Goal: Transaction & Acquisition: Purchase product/service

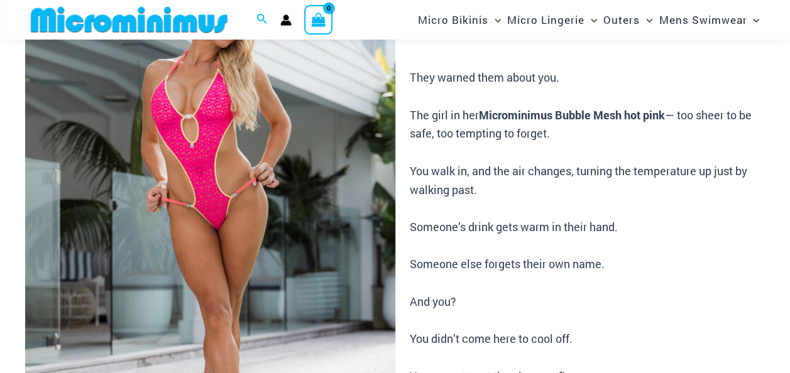
scroll to position [302, 0]
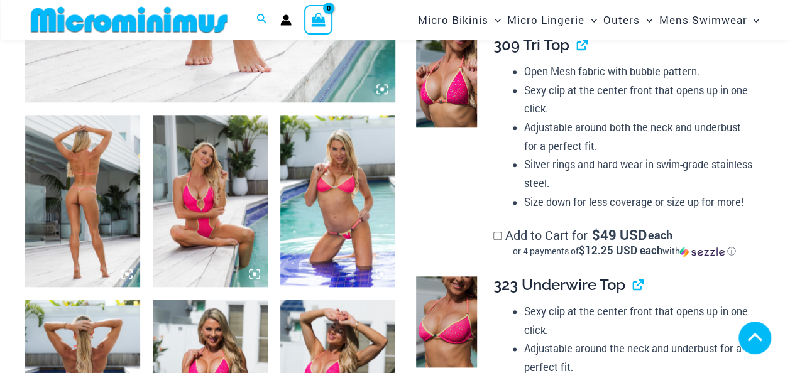
click at [127, 274] on icon at bounding box center [127, 274] width 4 height 4
click at [79, 204] on img at bounding box center [82, 201] width 115 height 172
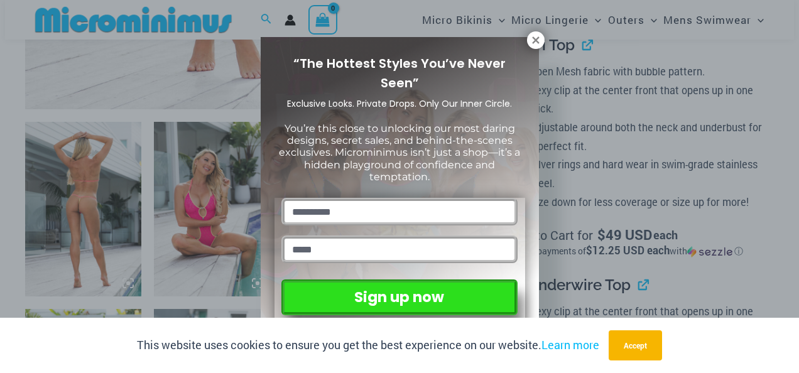
click at [542, 33] on div "“The Hottest Styles You’ve Never Seen” Exclusive Looks. Private Drops. Only Our…" at bounding box center [399, 186] width 799 height 373
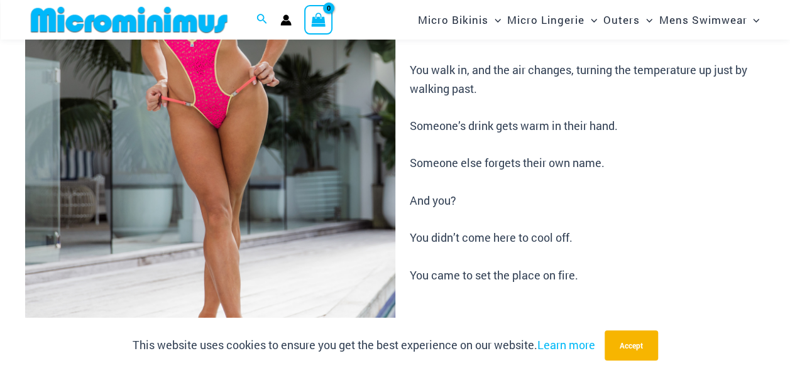
scroll to position [265, 0]
click at [264, 119] on img at bounding box center [210, 126] width 370 height 555
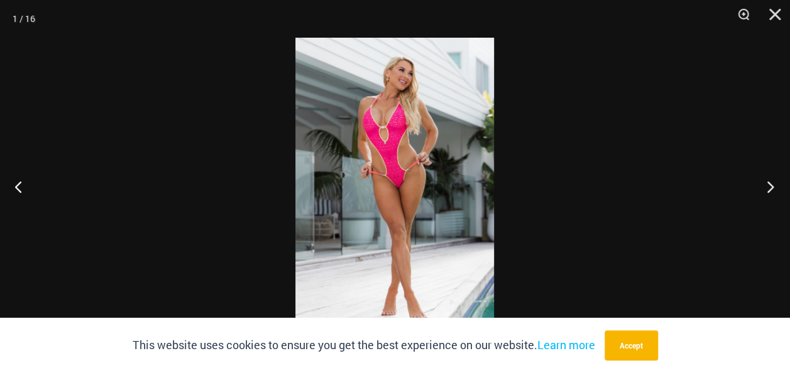
click at [775, 183] on button "Next" at bounding box center [766, 186] width 47 height 63
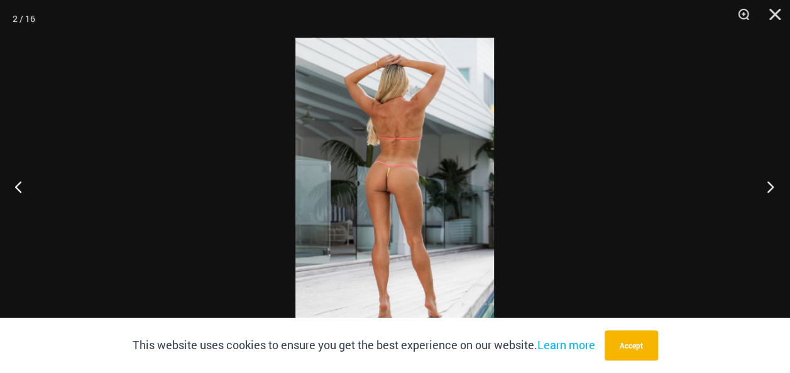
click at [770, 188] on button "Next" at bounding box center [766, 186] width 47 height 63
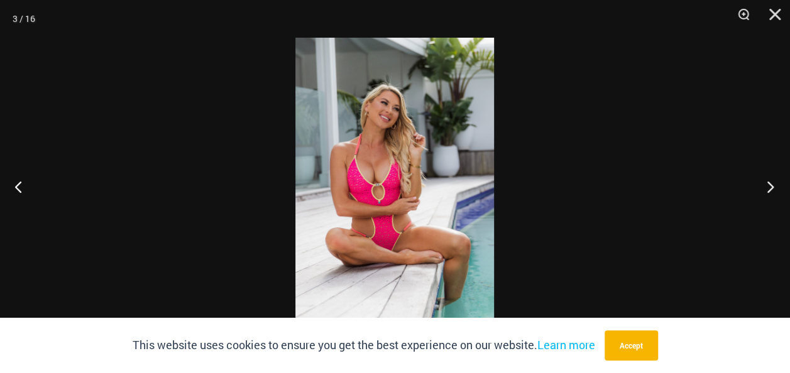
click at [770, 188] on button "Next" at bounding box center [766, 186] width 47 height 63
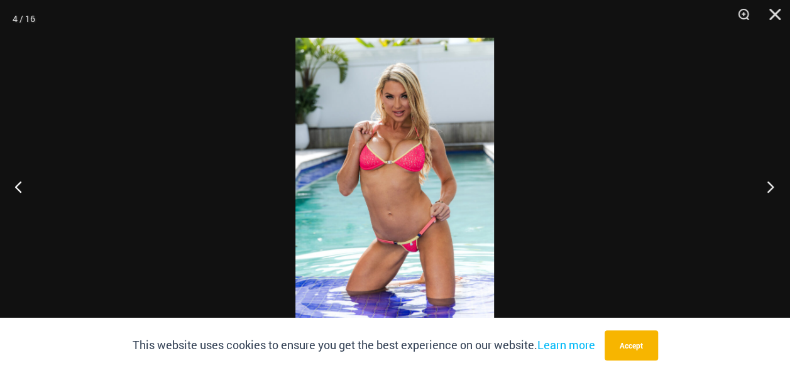
click at [770, 188] on button "Next" at bounding box center [766, 186] width 47 height 63
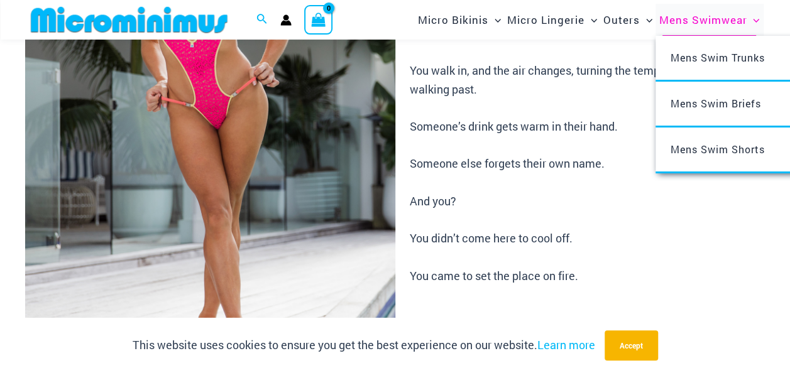
click at [696, 21] on span "Mens Swimwear" at bounding box center [702, 20] width 88 height 32
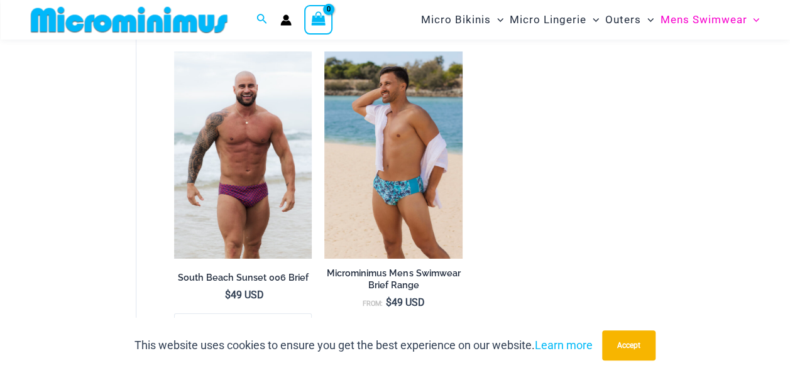
scroll to position [2211, 0]
